Goal: Task Accomplishment & Management: Complete application form

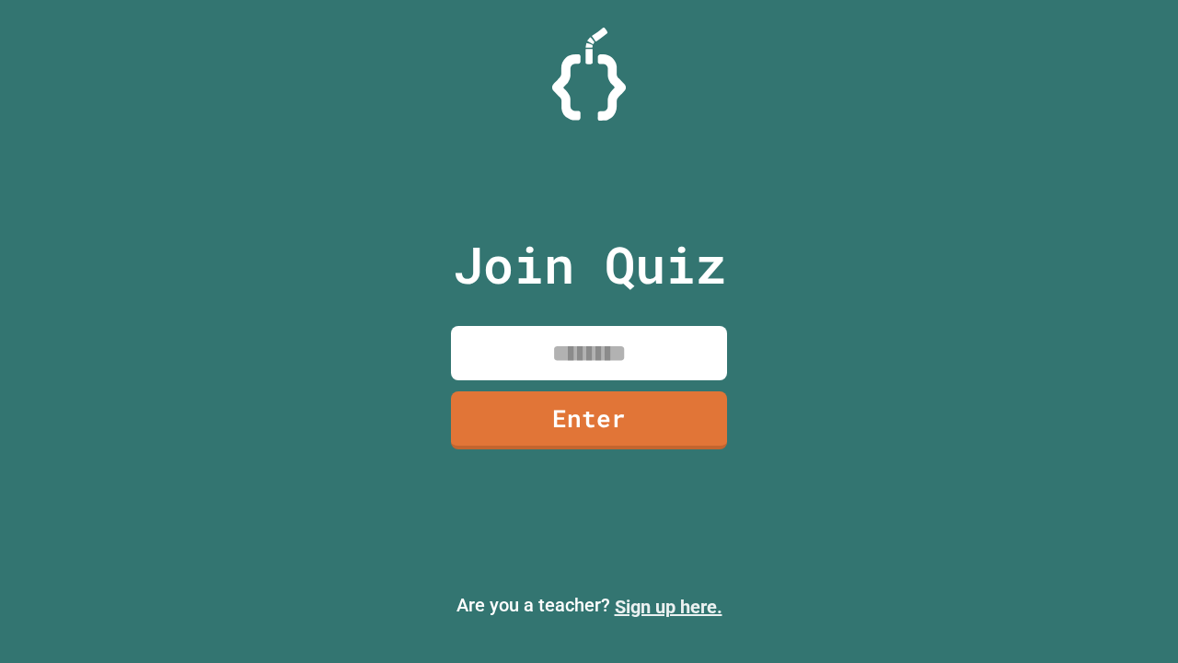
click at [668, 607] on link "Sign up here." at bounding box center [669, 607] width 108 height 22
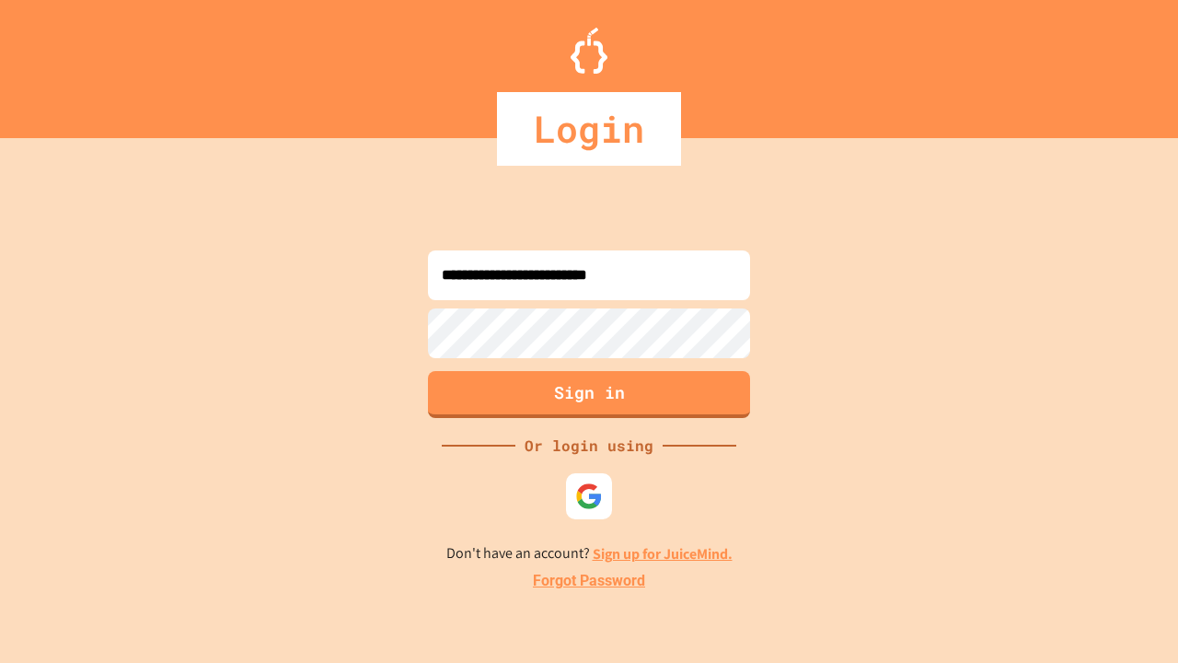
type input "**********"
